Goal: Task Accomplishment & Management: Manage account settings

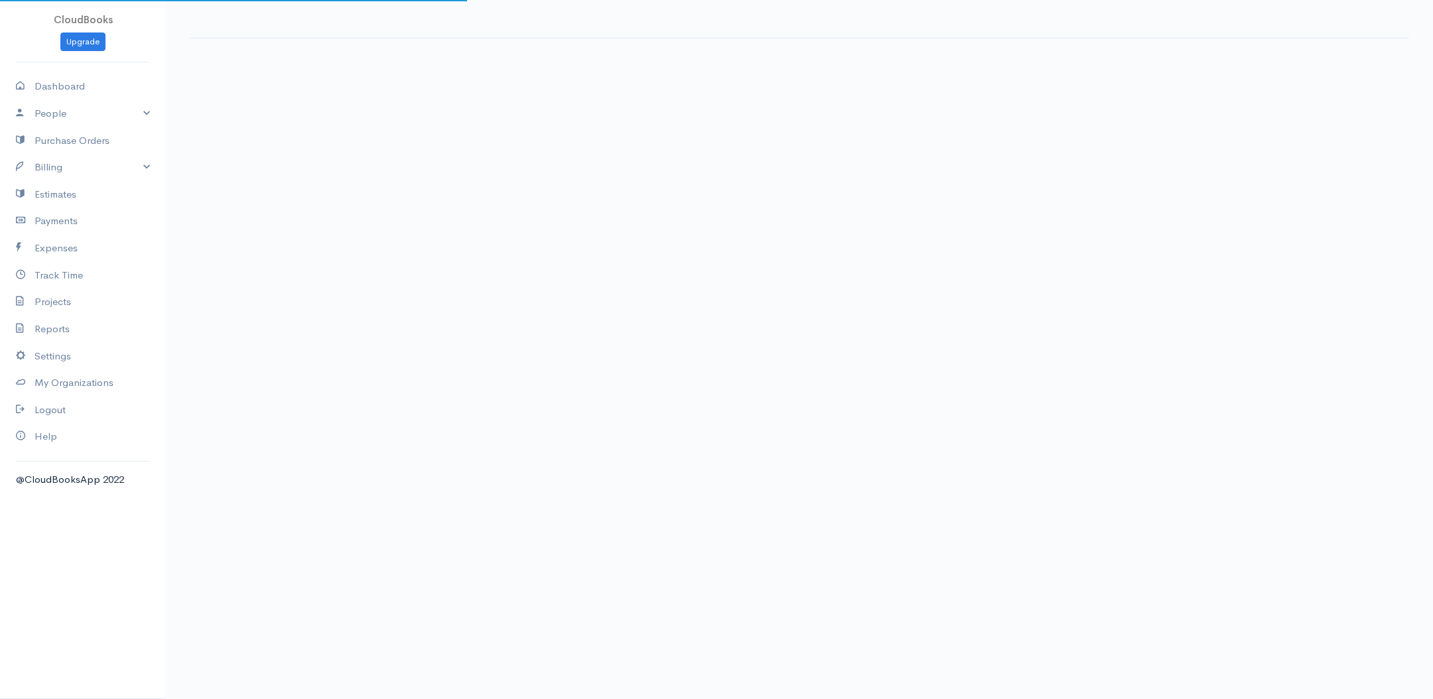
select select "365"
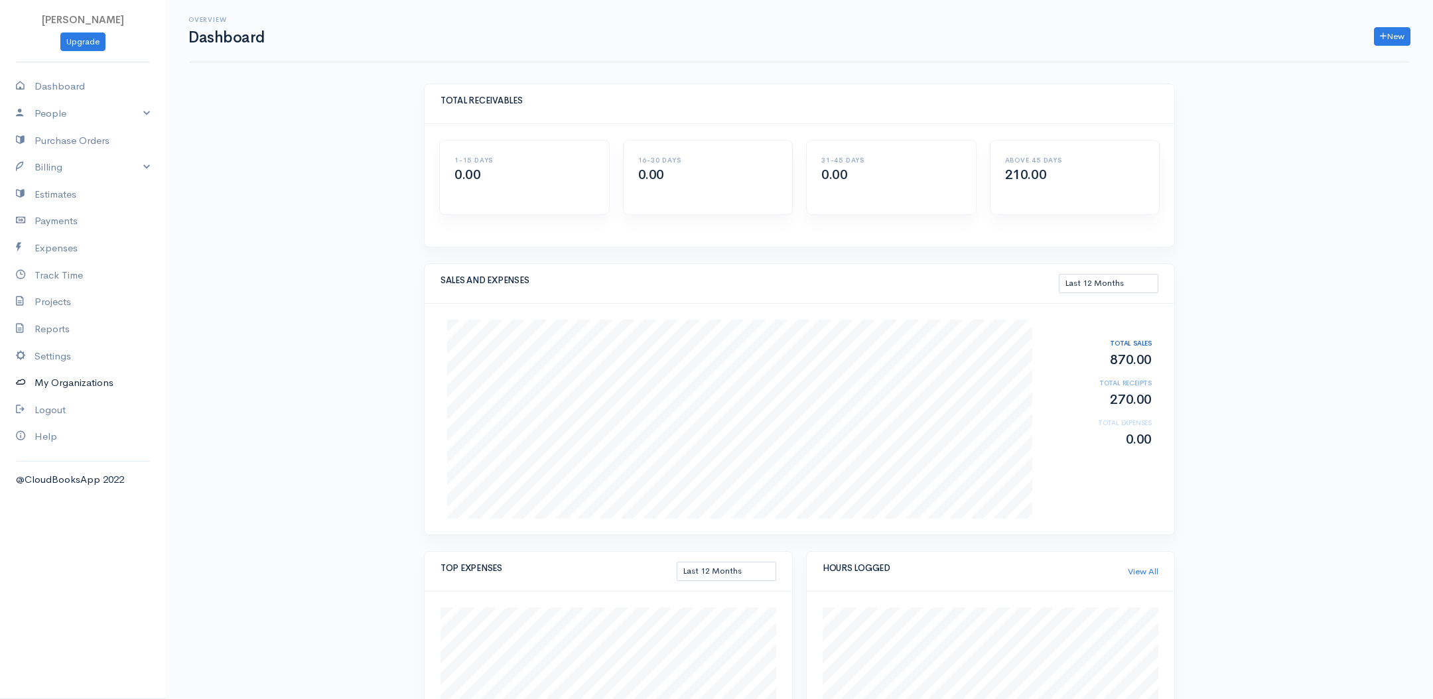
click at [92, 379] on link "My Organizations" at bounding box center [83, 382] width 166 height 27
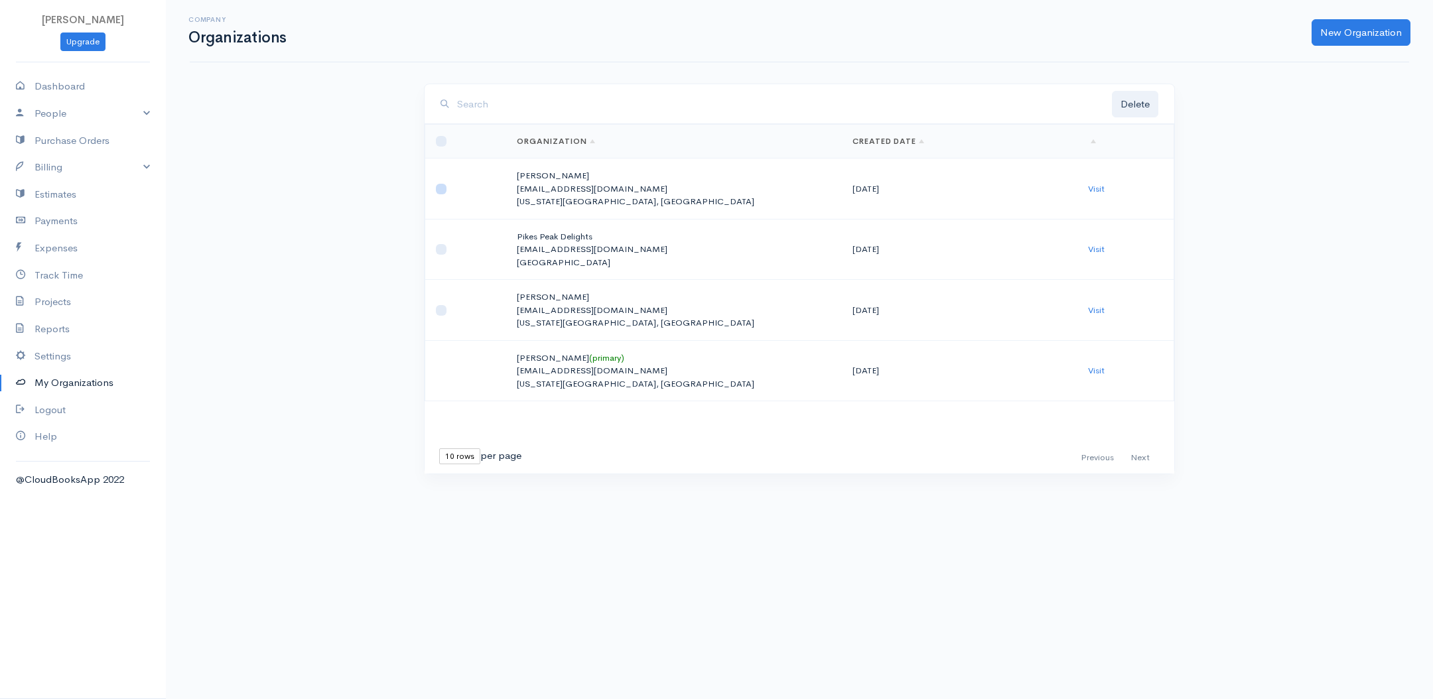
click at [440, 187] on input "checkbox" at bounding box center [441, 189] width 11 height 11
checkbox input "true"
click at [1100, 183] on link "Visit" at bounding box center [1096, 188] width 17 height 11
